Goal: Manage account settings

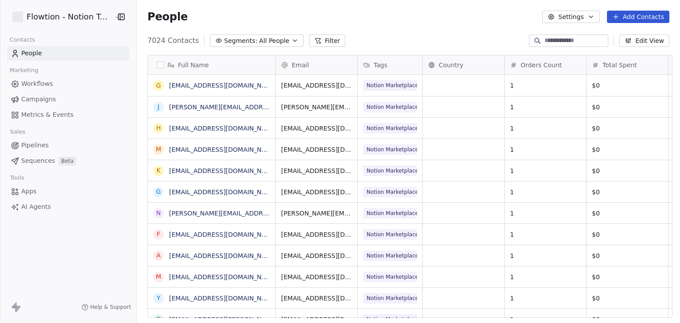
scroll to position [277, 539]
click at [75, 23] on html "Flowtion - Notion Templates Contacts People Marketing Workflows Campaigns Metri…" at bounding box center [340, 161] width 680 height 323
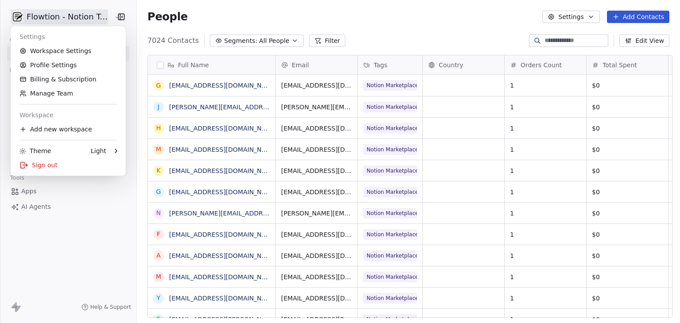
click at [93, 238] on html "Flowtion - Notion Templates Contacts People Marketing Workflows Campaigns Metri…" at bounding box center [340, 161] width 680 height 323
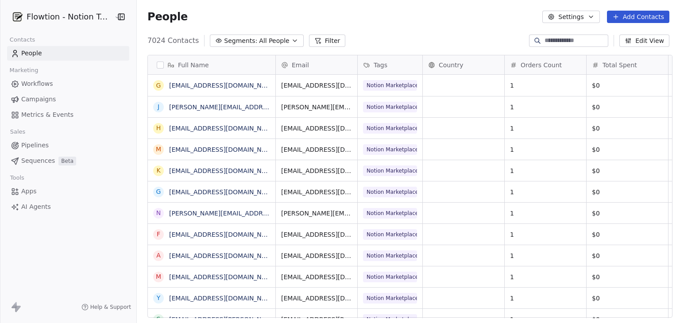
click at [80, 23] on html "Flowtion - Notion Templates Contacts People Marketing Workflows Campaigns Metri…" at bounding box center [340, 161] width 680 height 323
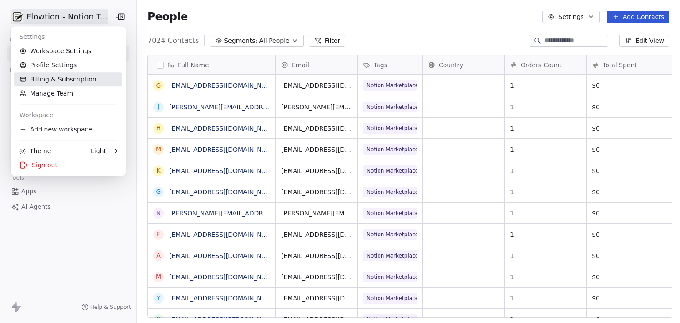
click at [65, 77] on link "Billing & Subscription" at bounding box center [68, 79] width 108 height 14
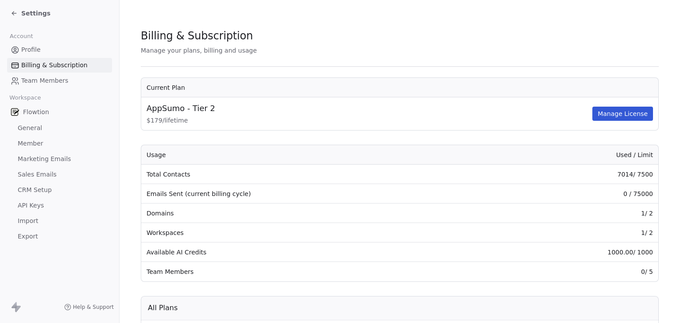
click at [30, 10] on span "Settings" at bounding box center [35, 13] width 29 height 9
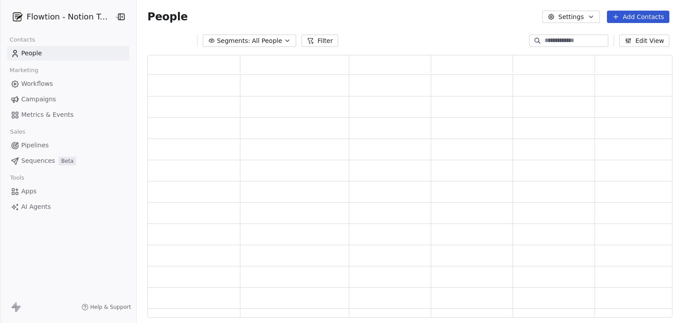
scroll to position [256, 518]
click at [34, 17] on html "Flowtion - Notion Templates Contacts People Marketing Workflows Campaigns Metri…" at bounding box center [340, 161] width 680 height 323
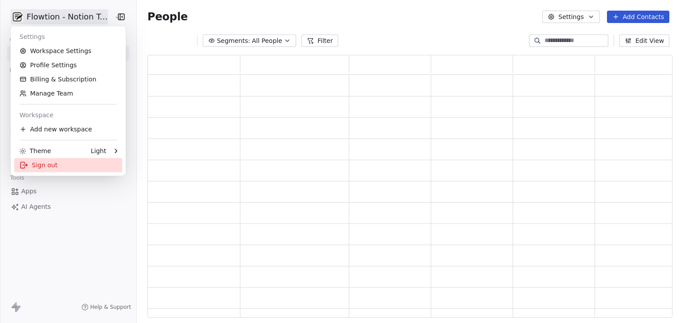
click at [49, 158] on div "Sign out" at bounding box center [68, 165] width 108 height 14
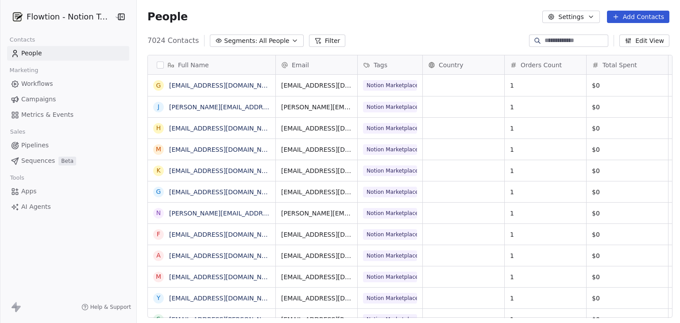
scroll to position [277, 539]
